Goal: Information Seeking & Learning: Learn about a topic

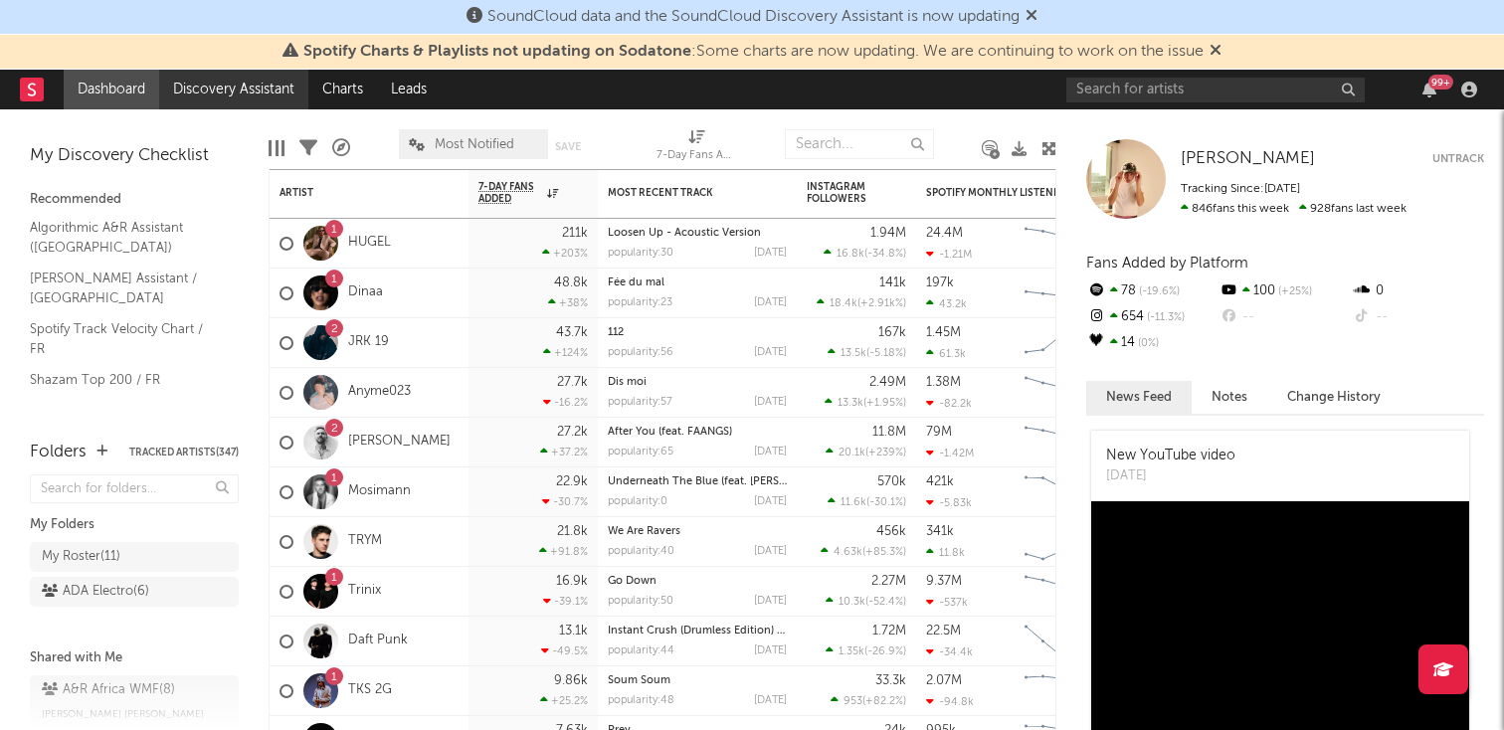
click at [211, 84] on link "Discovery Assistant" at bounding box center [233, 90] width 149 height 40
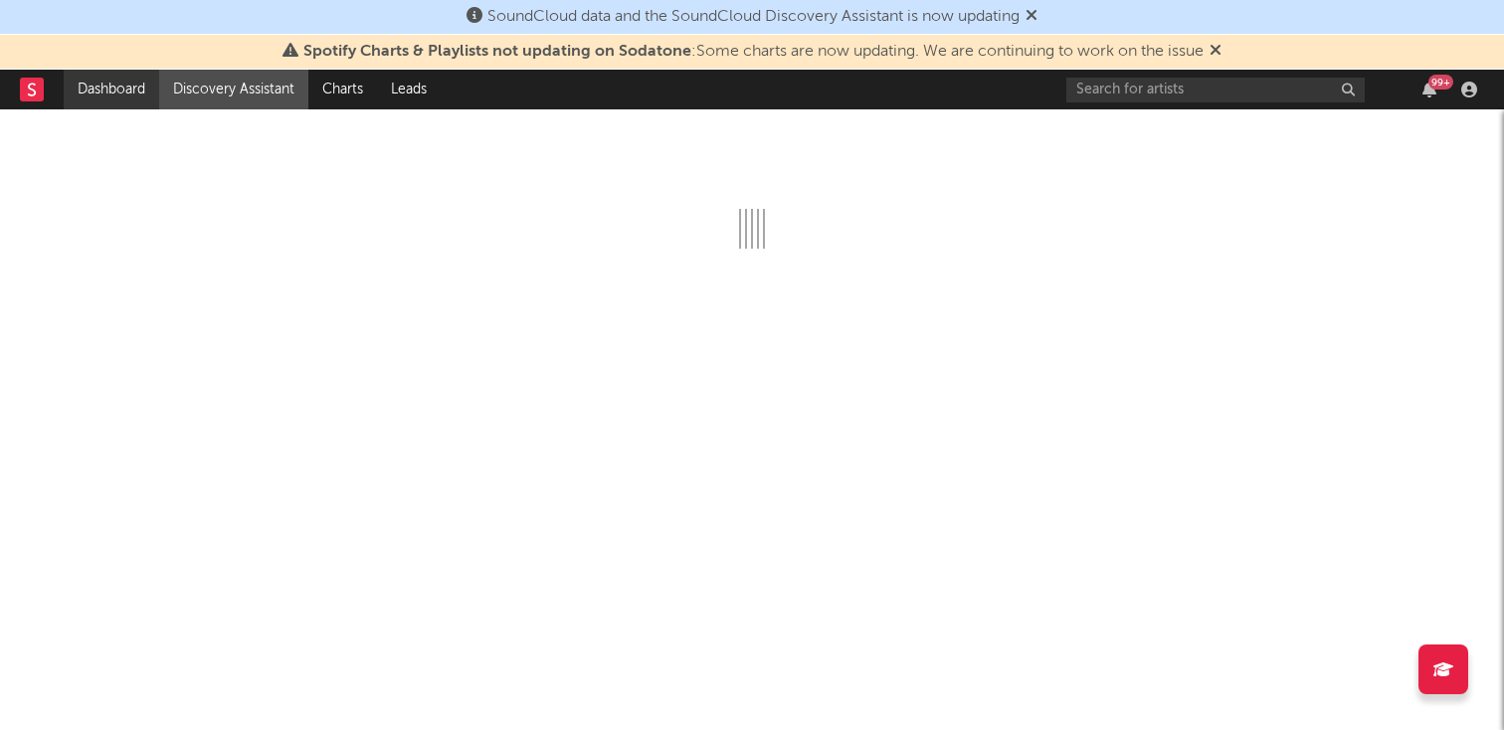
click at [138, 77] on link "Dashboard" at bounding box center [112, 90] width 96 height 40
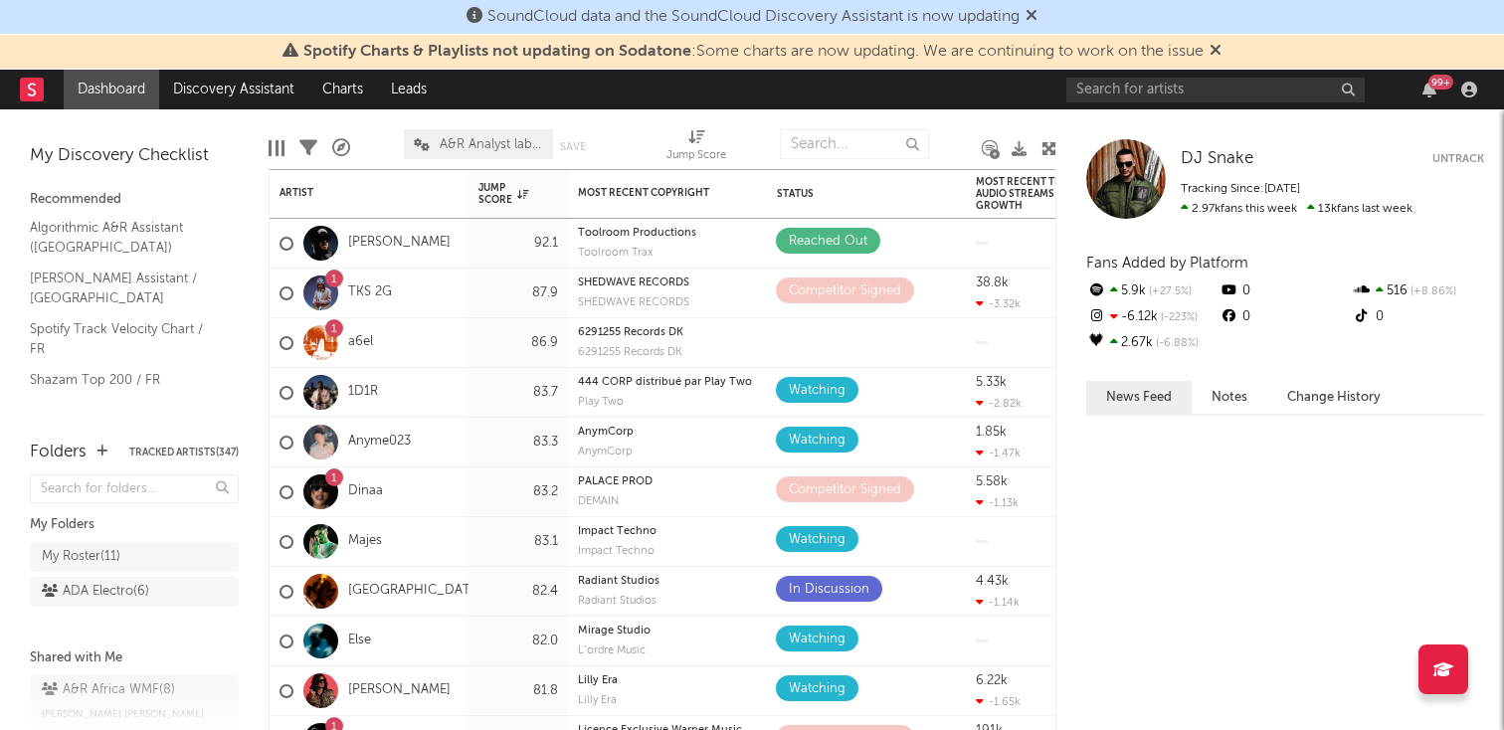
click at [1220, 51] on icon at bounding box center [1216, 50] width 12 height 16
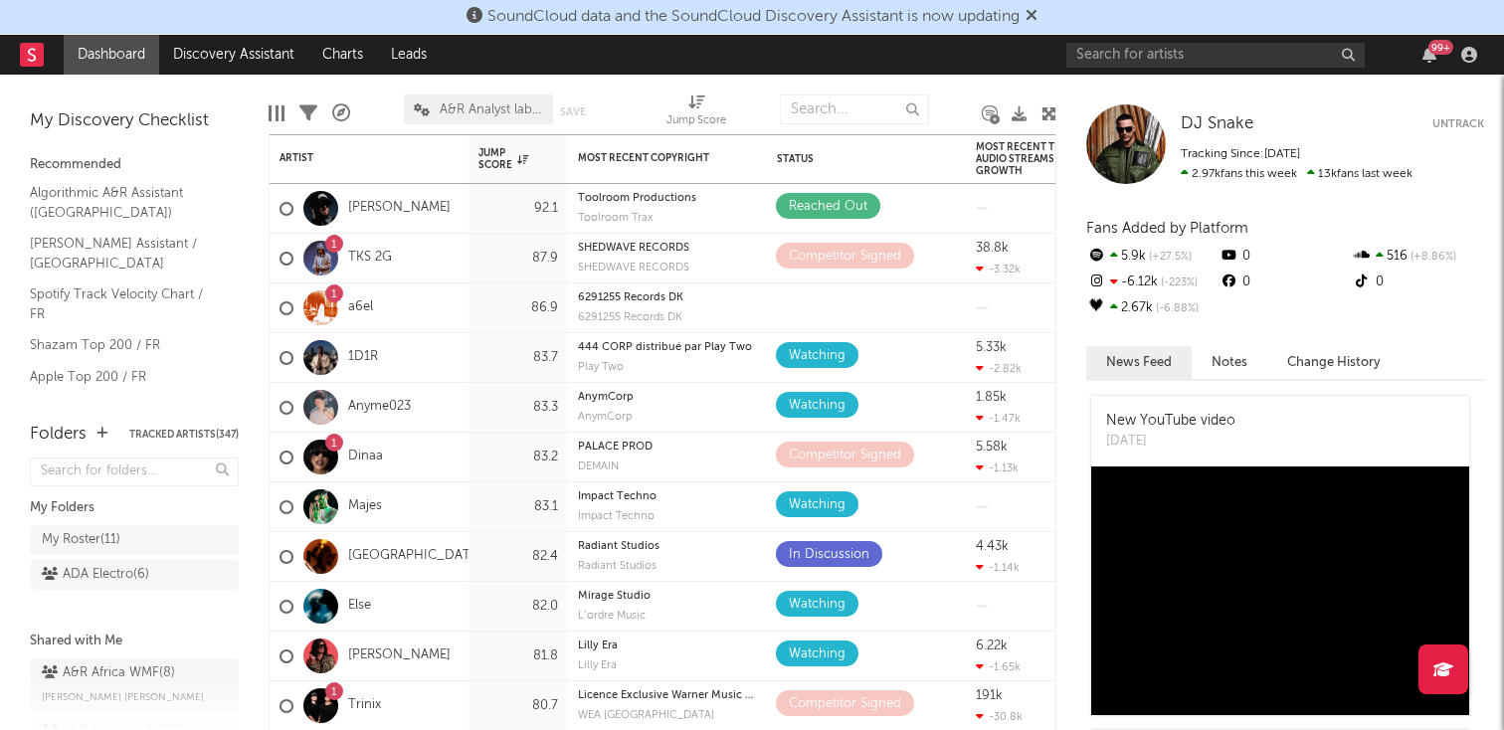
click at [1036, 7] on icon at bounding box center [1032, 15] width 12 height 16
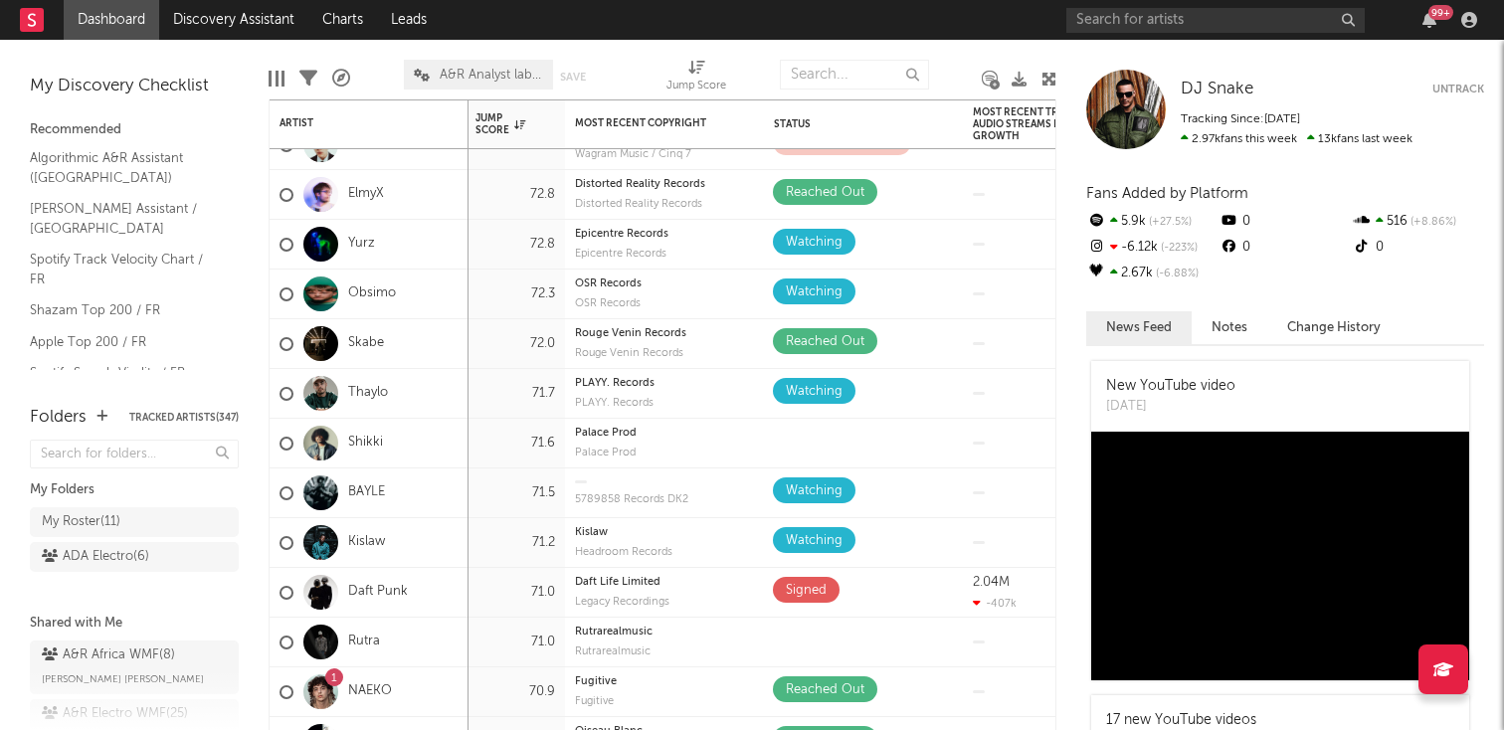
click at [1135, 7] on div "99 +" at bounding box center [1276, 20] width 418 height 40
click at [1134, 8] on input "text" at bounding box center [1216, 20] width 298 height 25
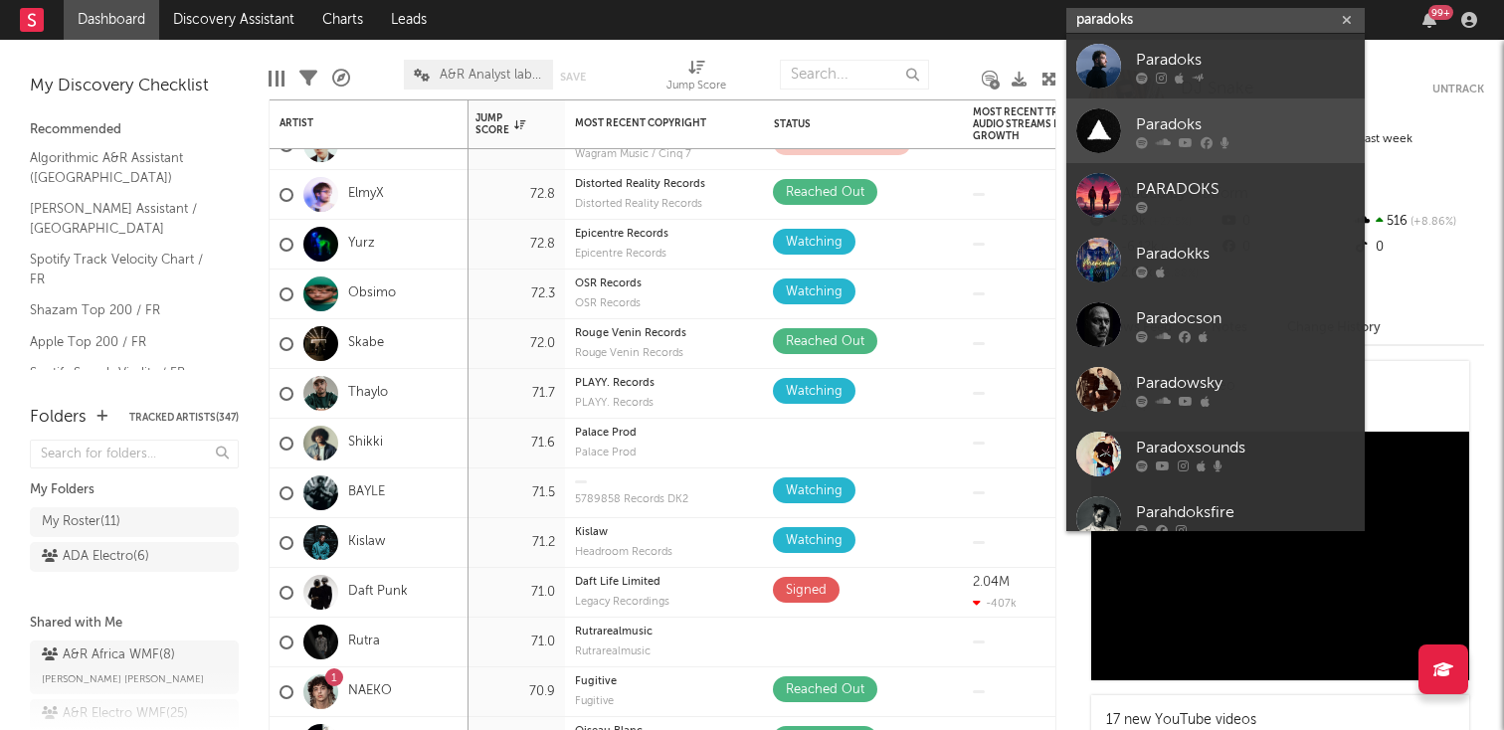
type input "paradoks"
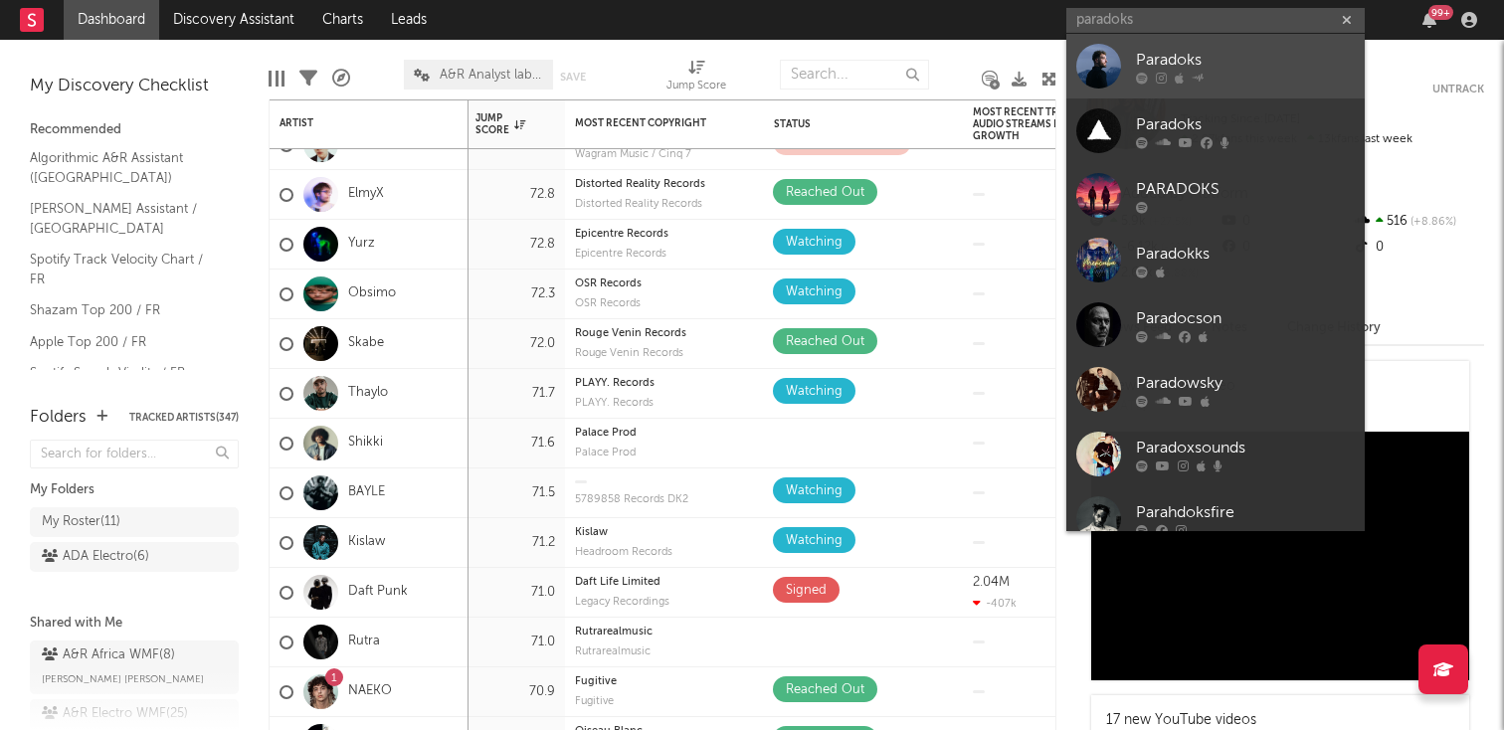
click at [1236, 49] on div "Paradoks" at bounding box center [1245, 60] width 219 height 24
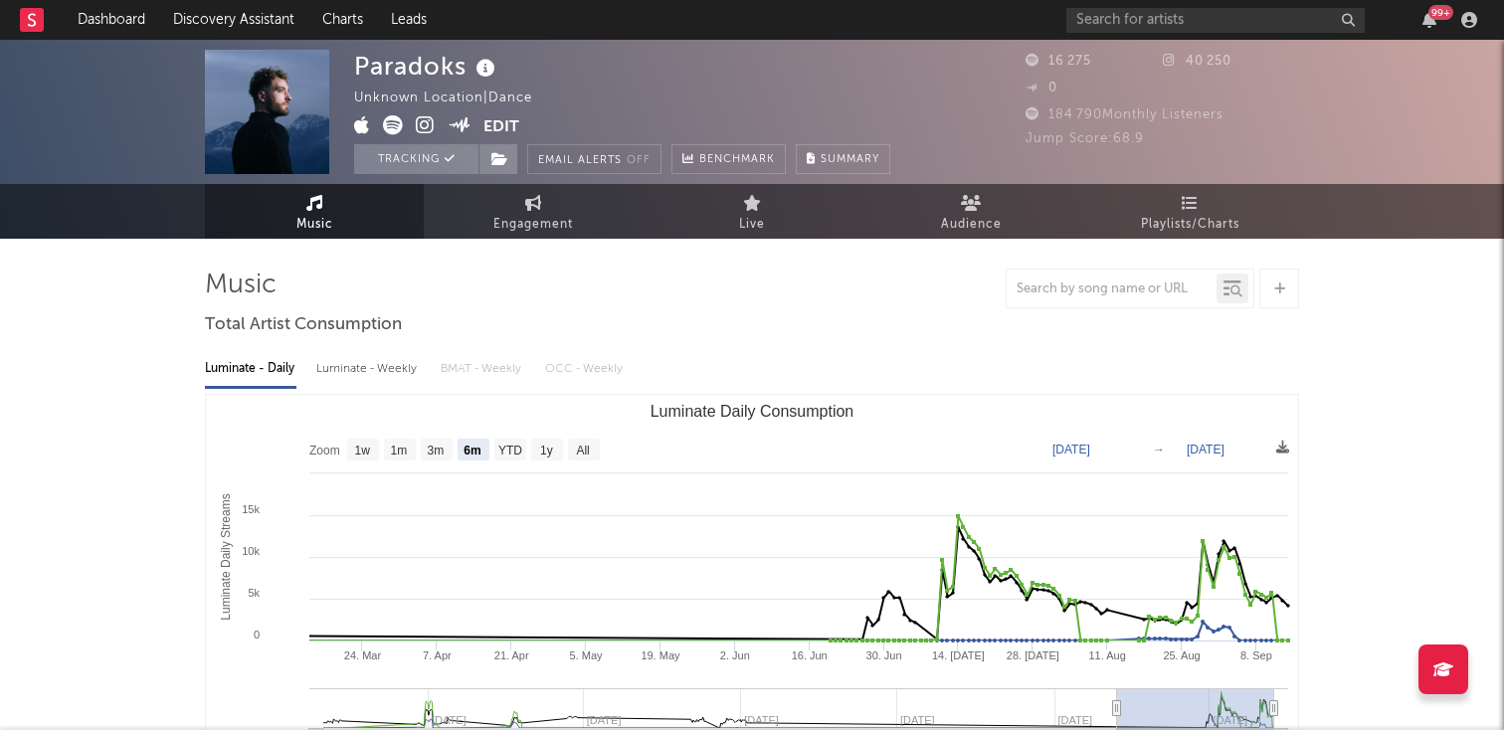
click at [602, 463] on rect "Luminate Daily Consumption" at bounding box center [752, 594] width 1092 height 398
click at [592, 459] on rect "Luminate Daily Consumption" at bounding box center [584, 450] width 32 height 22
select select "All"
type input "[DATE]"
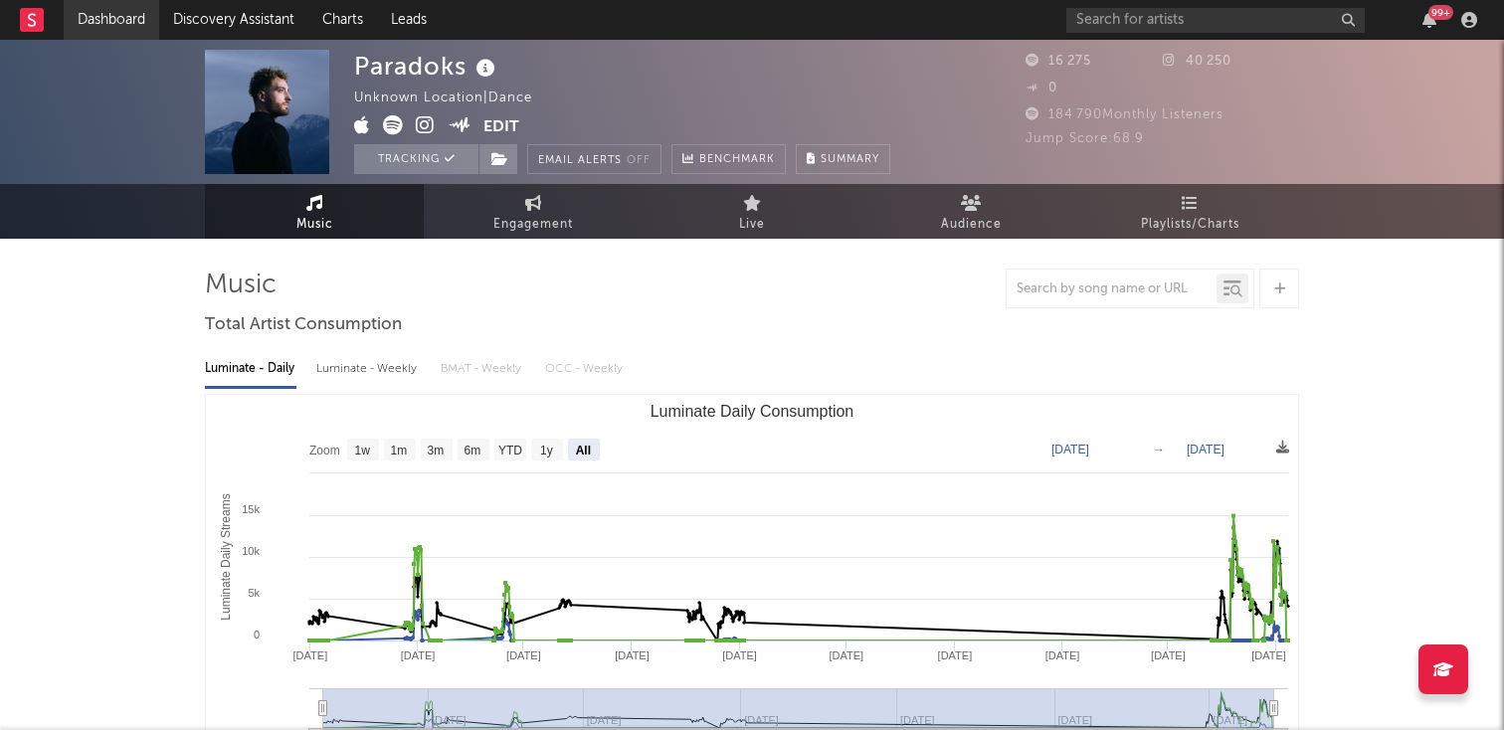
click at [121, 11] on link "Dashboard" at bounding box center [112, 20] width 96 height 40
